Goal: Task Accomplishment & Management: Manage account settings

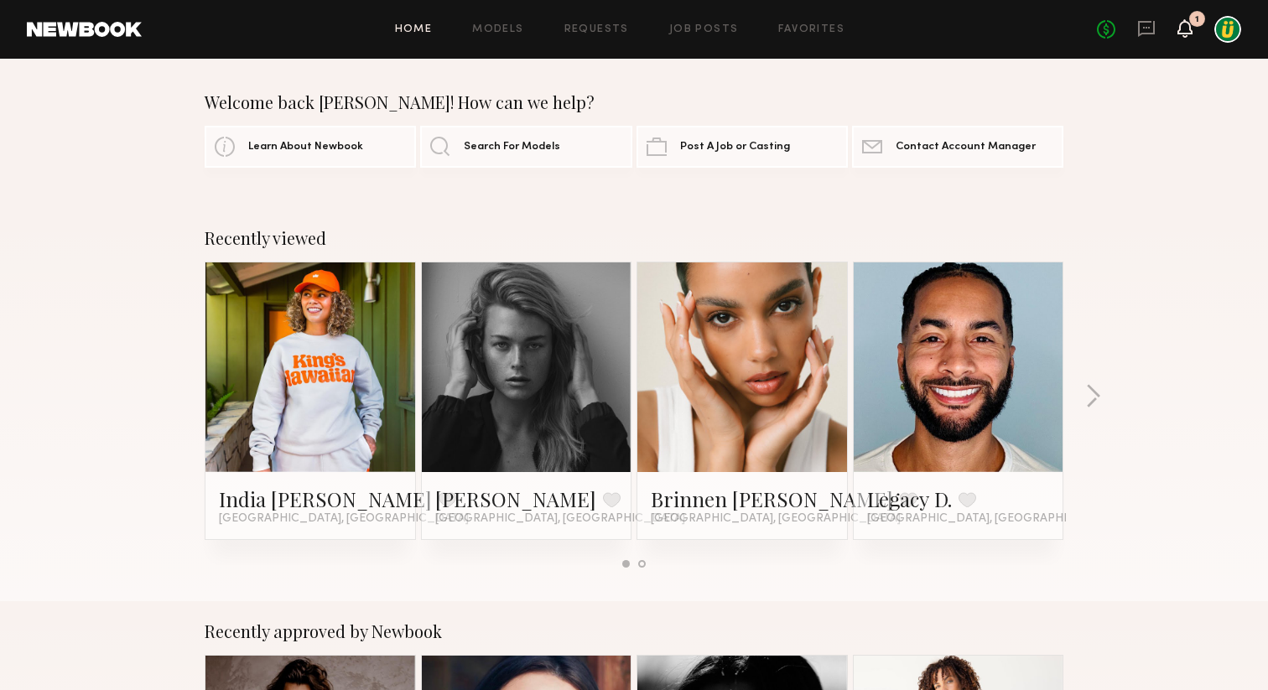
click at [1184, 26] on icon at bounding box center [1184, 28] width 13 height 12
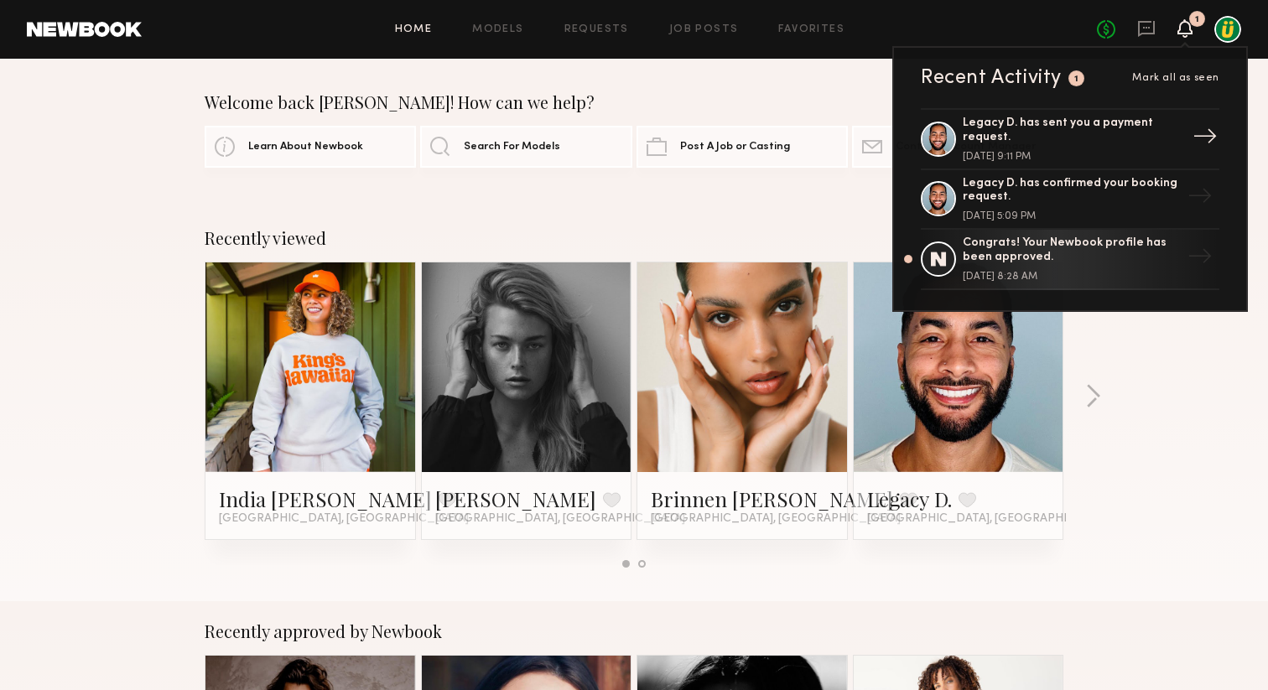
click at [1079, 132] on div "Legacy D. has sent you a payment request." at bounding box center [1072, 131] width 218 height 29
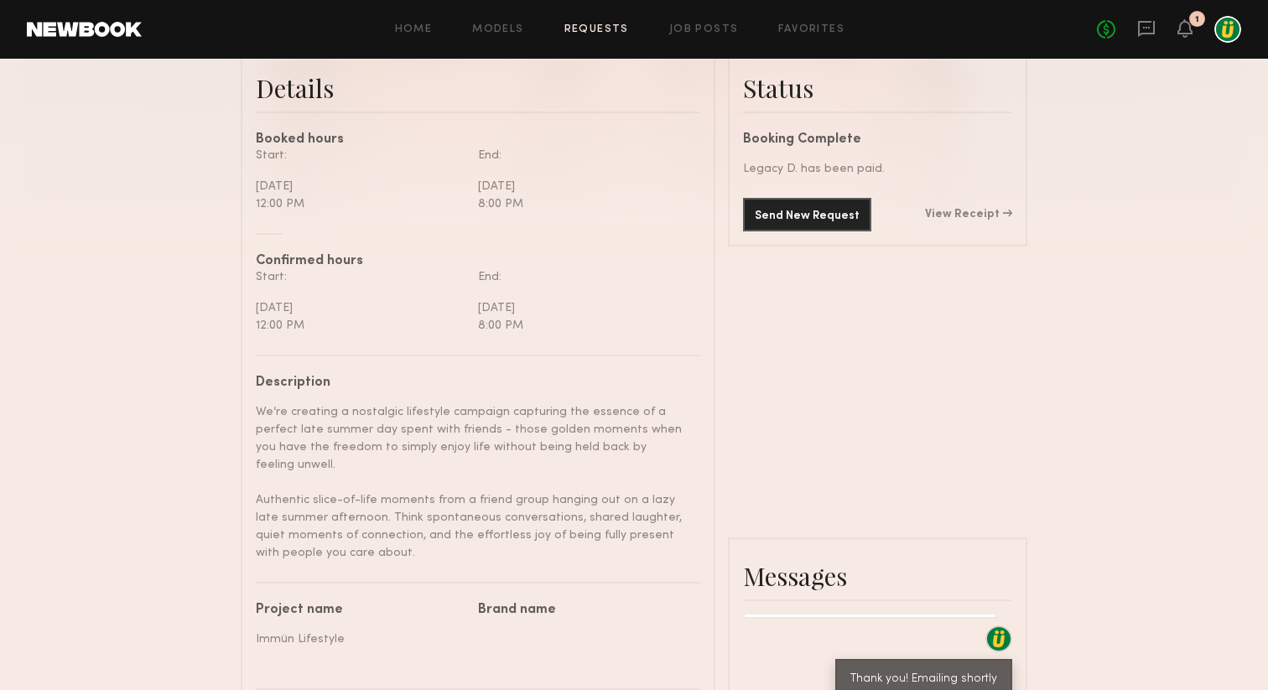
scroll to position [443, 0]
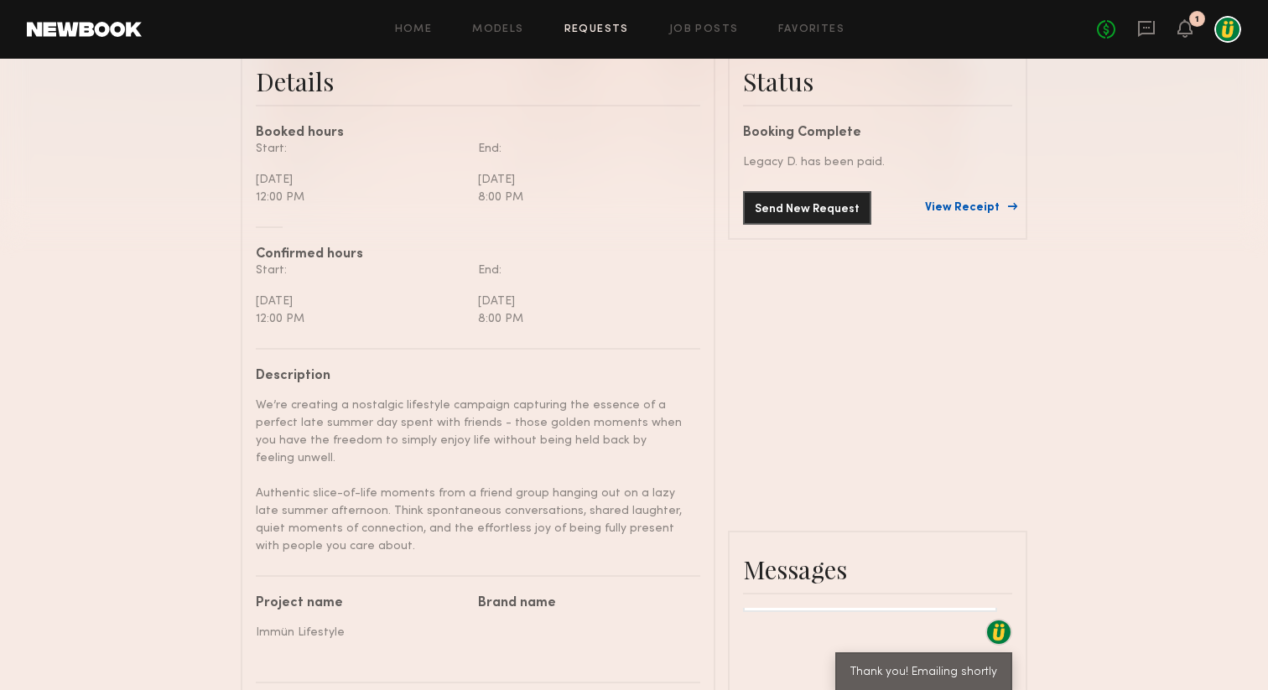
click at [963, 206] on link "View Receipt" at bounding box center [968, 208] width 87 height 12
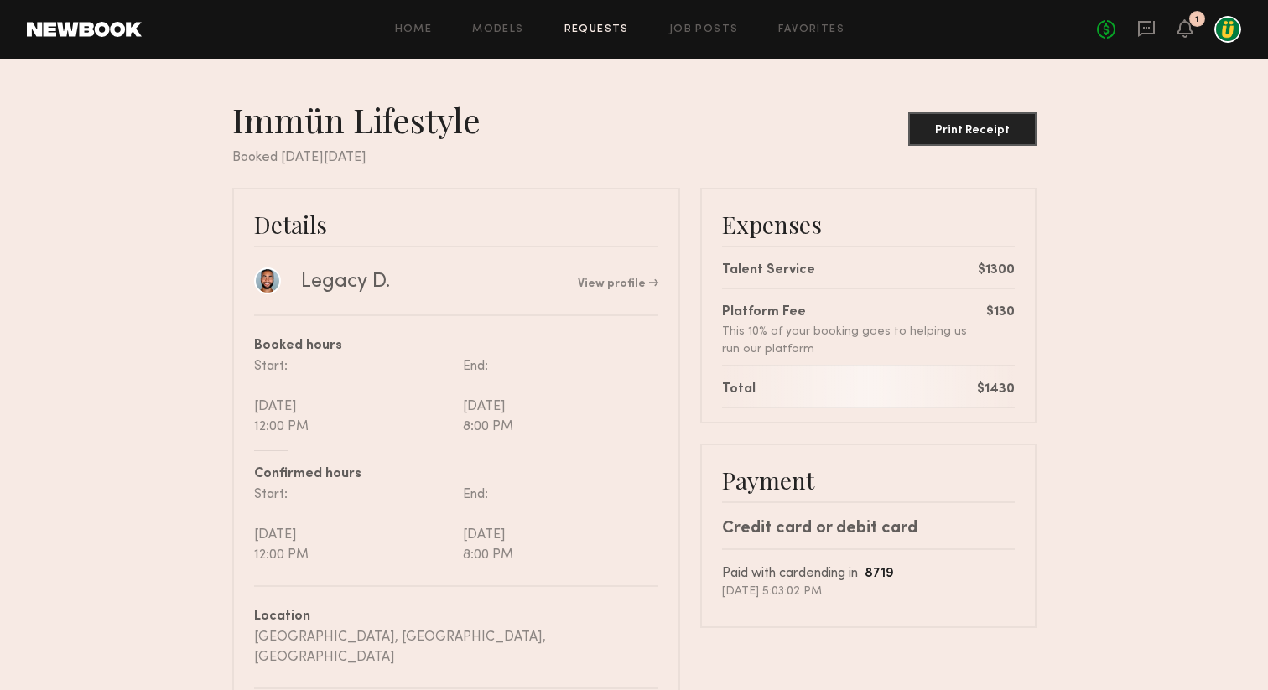
click at [998, 269] on div "$1300" at bounding box center [996, 271] width 37 height 20
click at [995, 387] on div "$1430" at bounding box center [996, 390] width 38 height 20
copy div "1430"
